Goal: Task Accomplishment & Management: Use online tool/utility

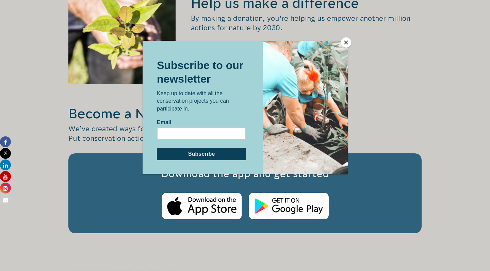
scroll to position [994, 0]
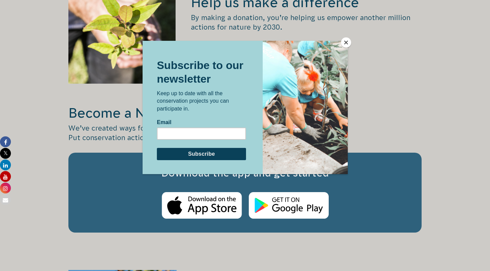
click at [344, 41] on button "Close" at bounding box center [346, 42] width 10 height 10
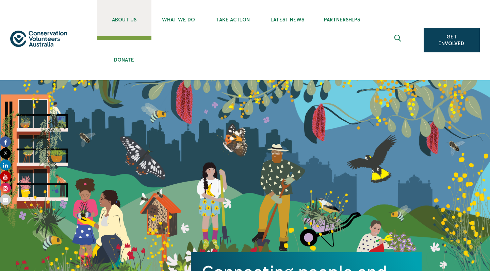
scroll to position [0, 0]
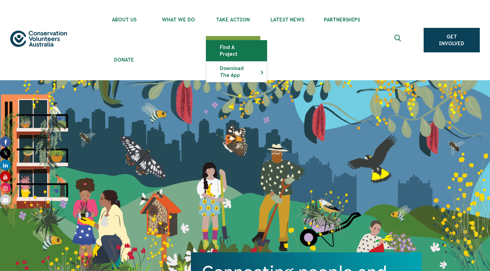
click at [238, 43] on link "Find a project" at bounding box center [236, 51] width 61 height 20
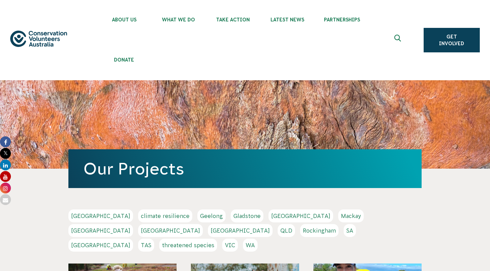
click at [295, 224] on link "QLD" at bounding box center [286, 230] width 17 height 13
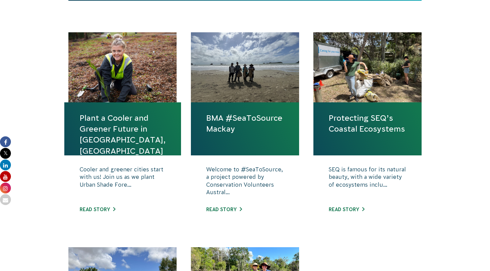
scroll to position [269, 0]
click at [384, 93] on div at bounding box center [368, 67] width 108 height 70
click at [353, 209] on link "Read story" at bounding box center [347, 209] width 36 height 5
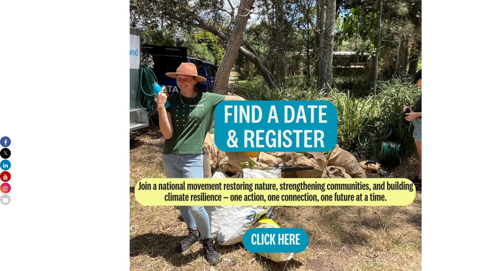
scroll to position [395, 0]
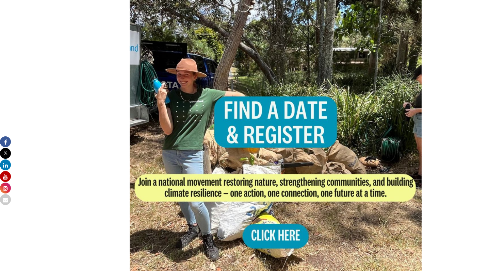
click at [279, 236] on img at bounding box center [276, 141] width 292 height 292
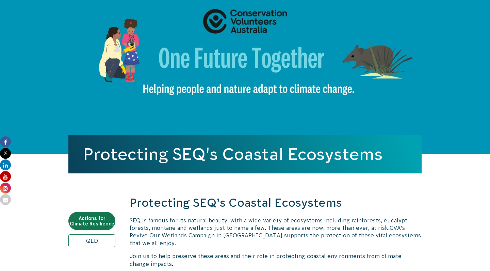
scroll to position [95, 0]
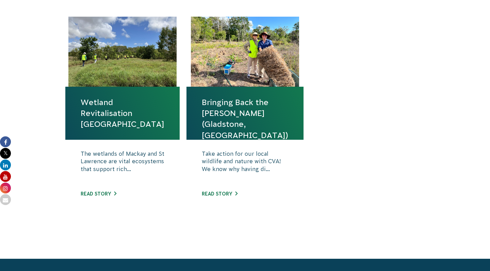
scroll to position [486, 0]
